Goal: Information Seeking & Learning: Learn about a topic

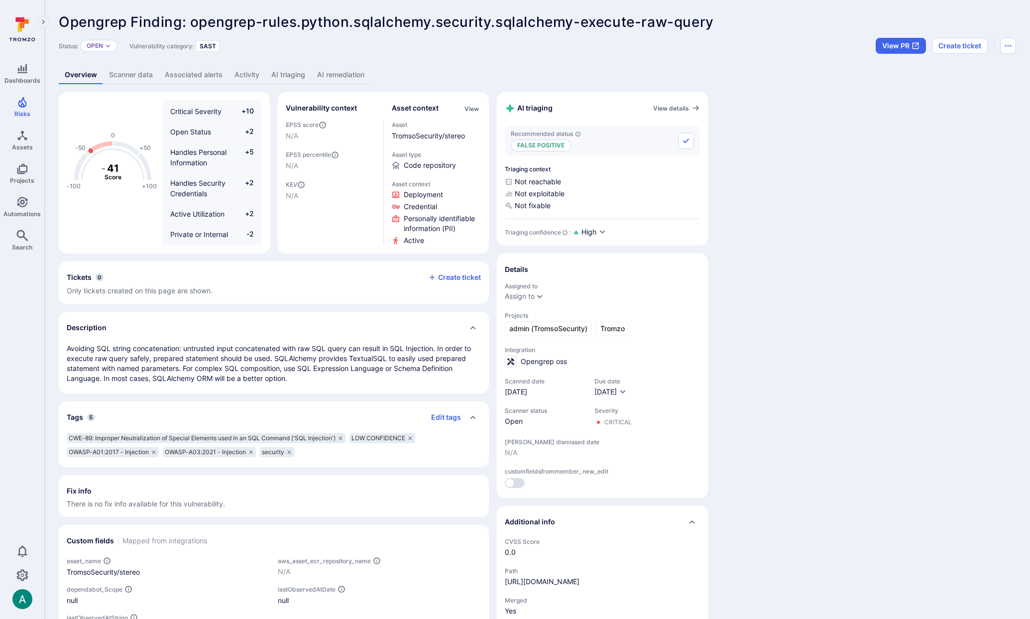
click at [334, 69] on link "AI remediation" at bounding box center [340, 75] width 59 height 18
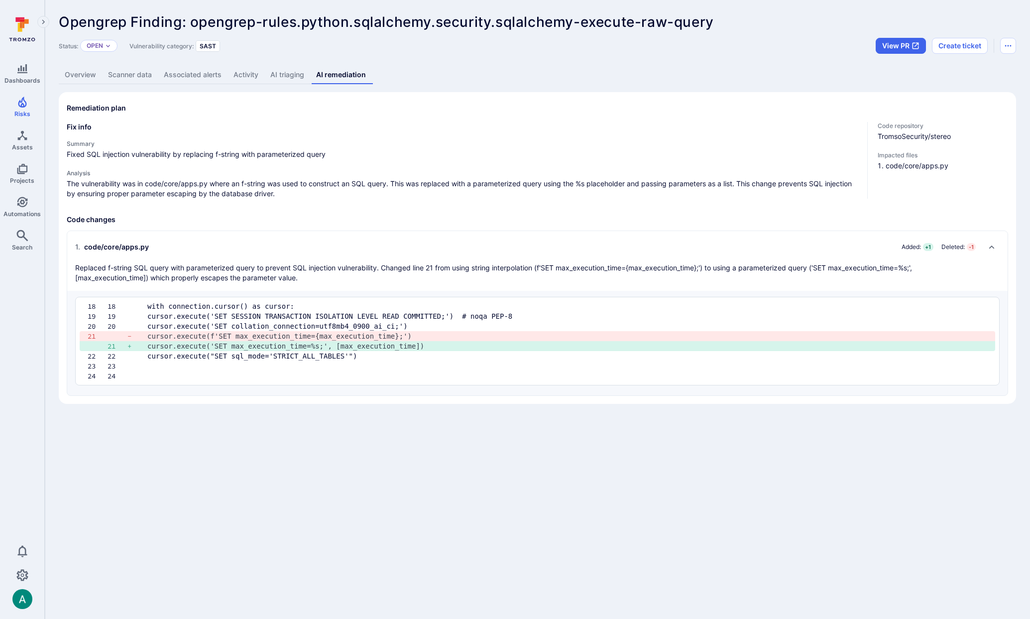
click at [288, 76] on link "AI triaging" at bounding box center [287, 75] width 46 height 18
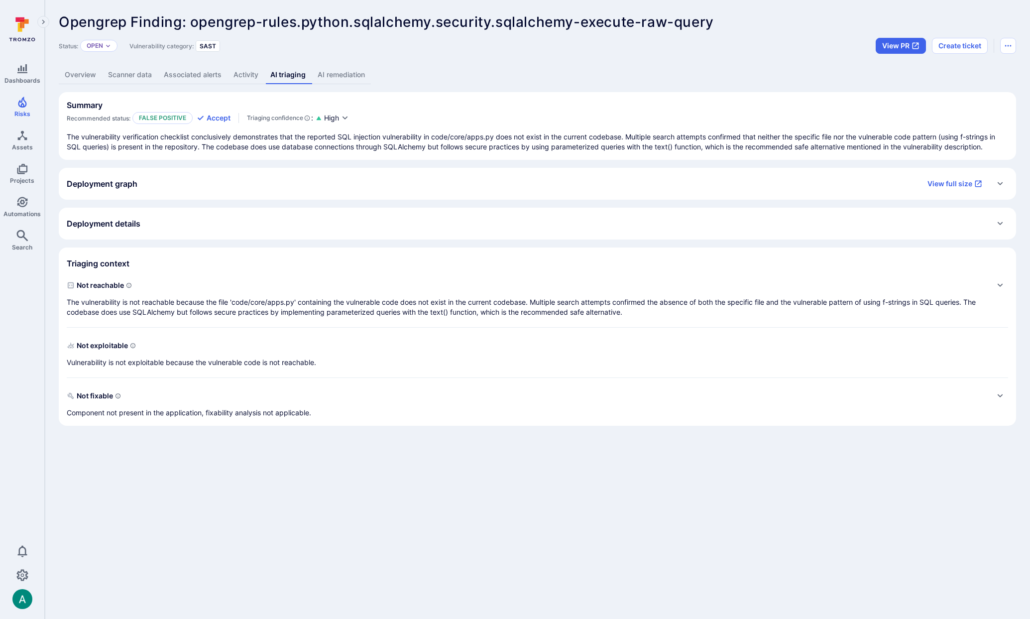
click at [342, 79] on link "AI remediation" at bounding box center [341, 75] width 59 height 18
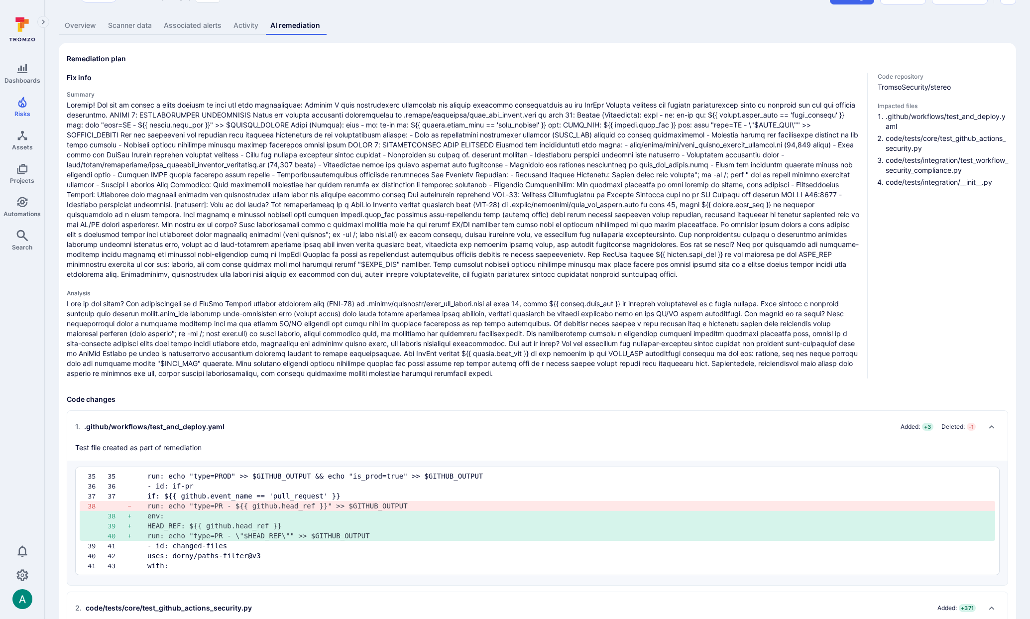
scroll to position [54, 0]
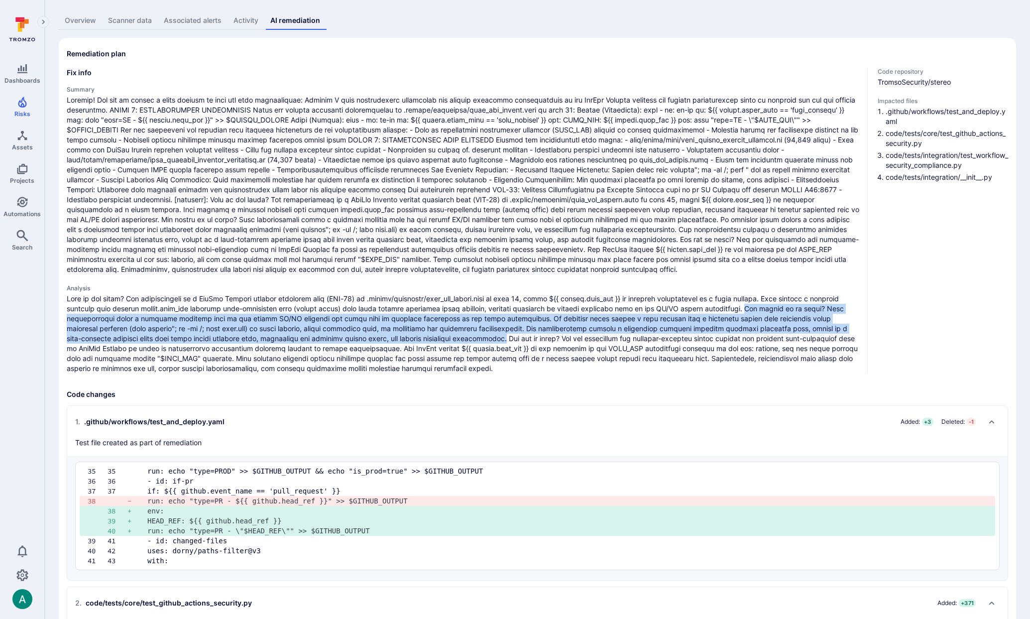
drag, startPoint x: 753, startPoint y: 305, endPoint x: 433, endPoint y: 334, distance: 320.8
click at [433, 334] on p at bounding box center [463, 334] width 792 height 80
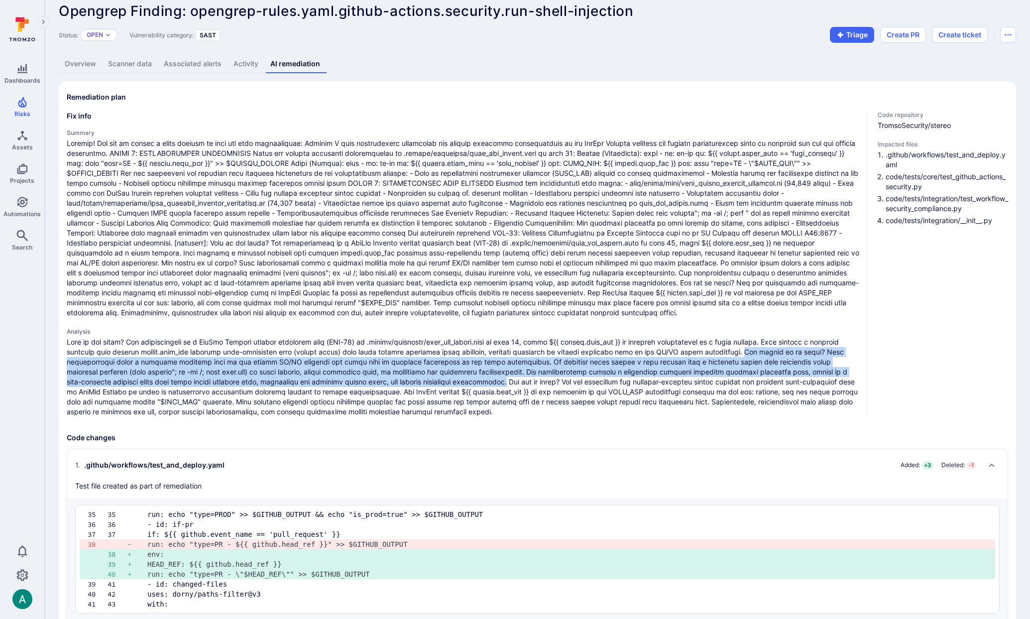
scroll to position [10, 0]
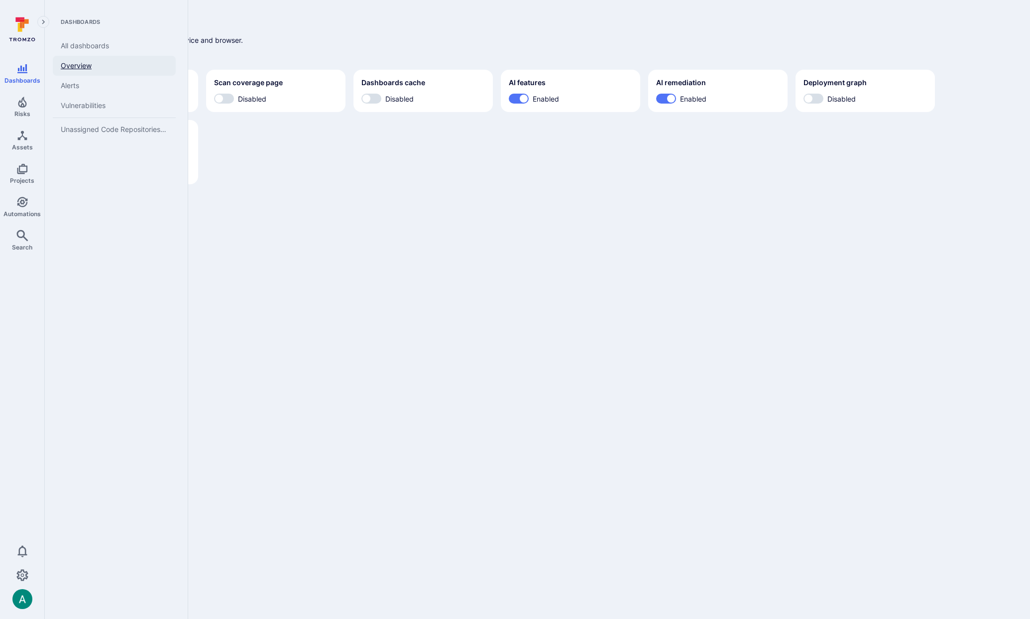
click at [71, 64] on link "Overview" at bounding box center [114, 66] width 123 height 20
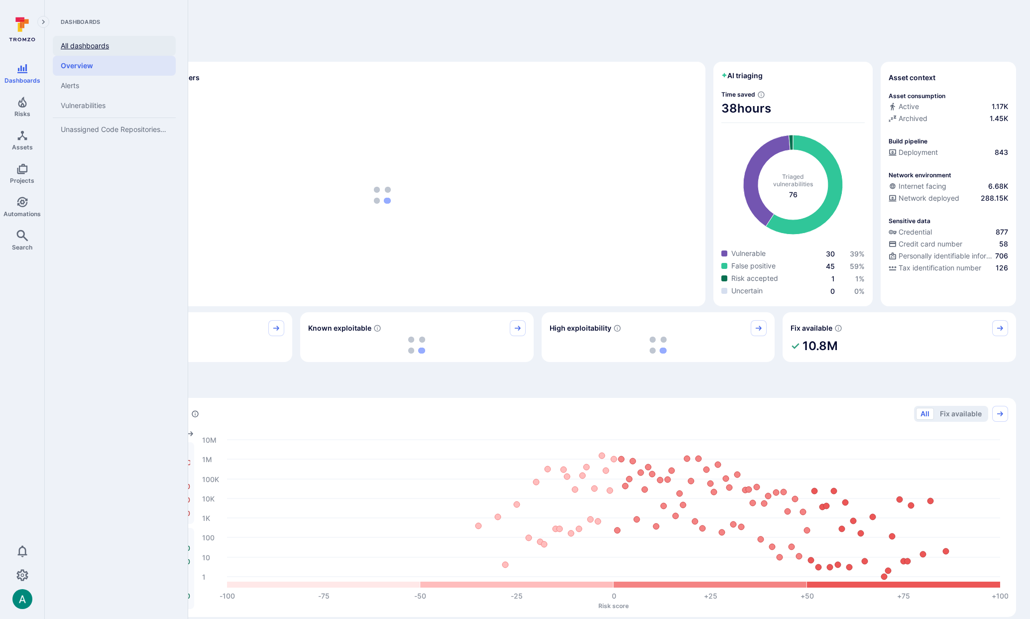
click at [96, 49] on link "All dashboards" at bounding box center [114, 46] width 123 height 20
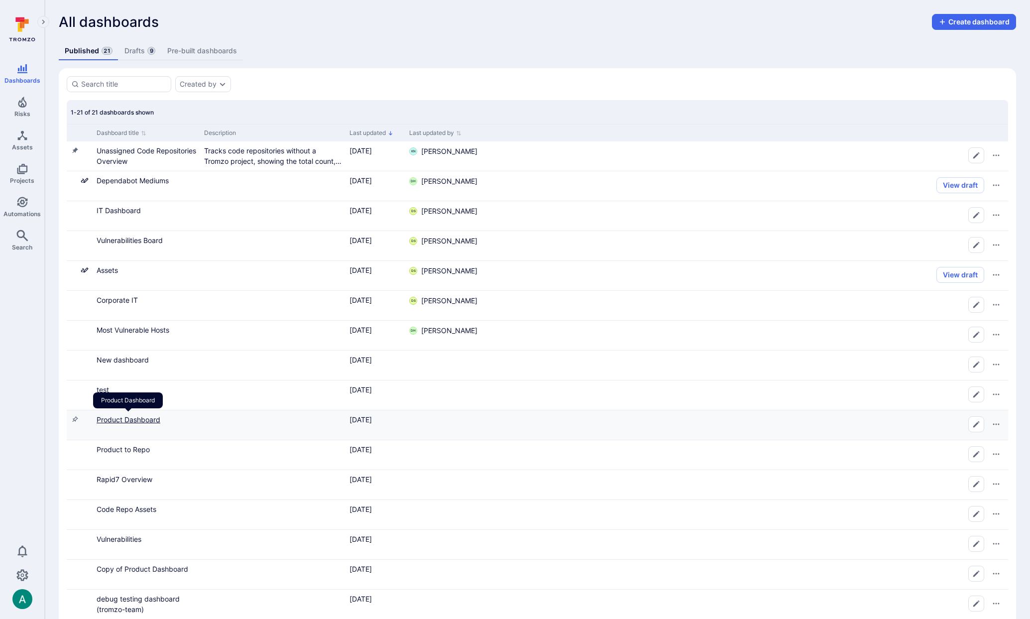
click at [138, 419] on link "Product Dashboard" at bounding box center [129, 419] width 64 height 8
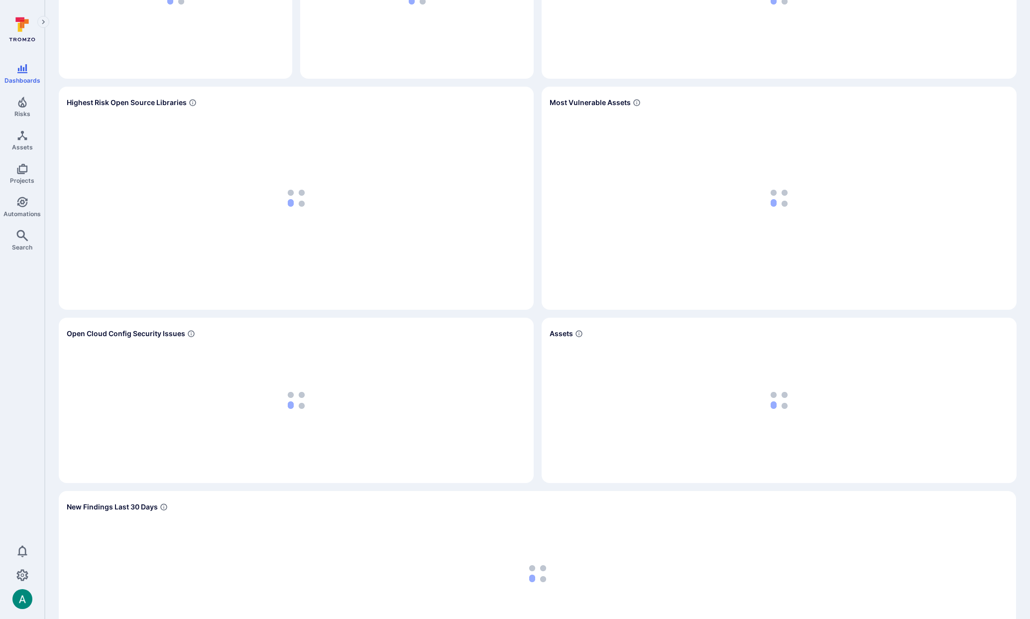
scroll to position [847, 0]
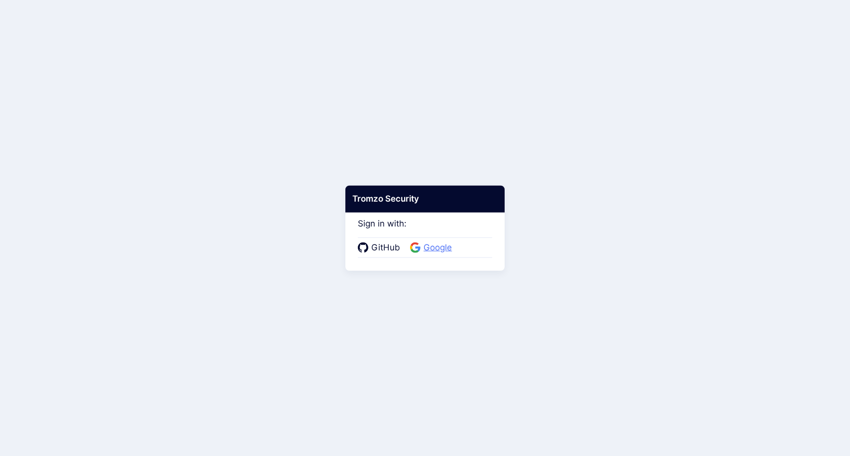
click at [443, 243] on span "Google" at bounding box center [438, 247] width 34 height 13
